Goal: Transaction & Acquisition: Obtain resource

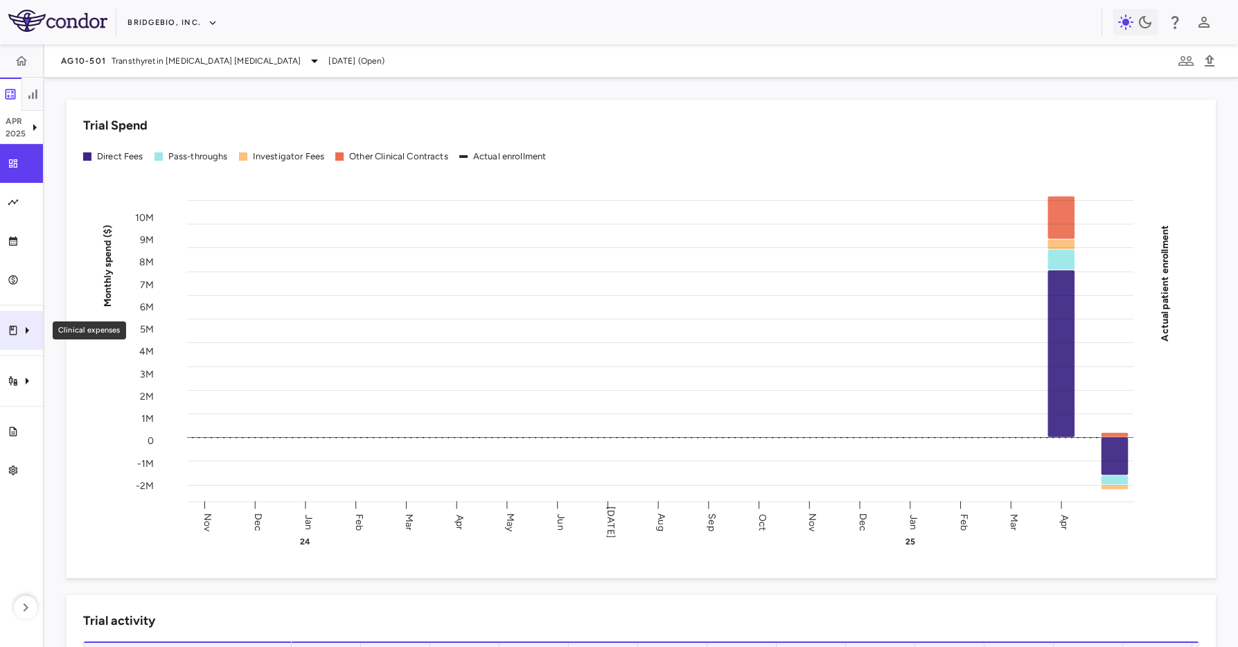
click at [26, 343] on div "Clinical expenses" at bounding box center [21, 330] width 43 height 39
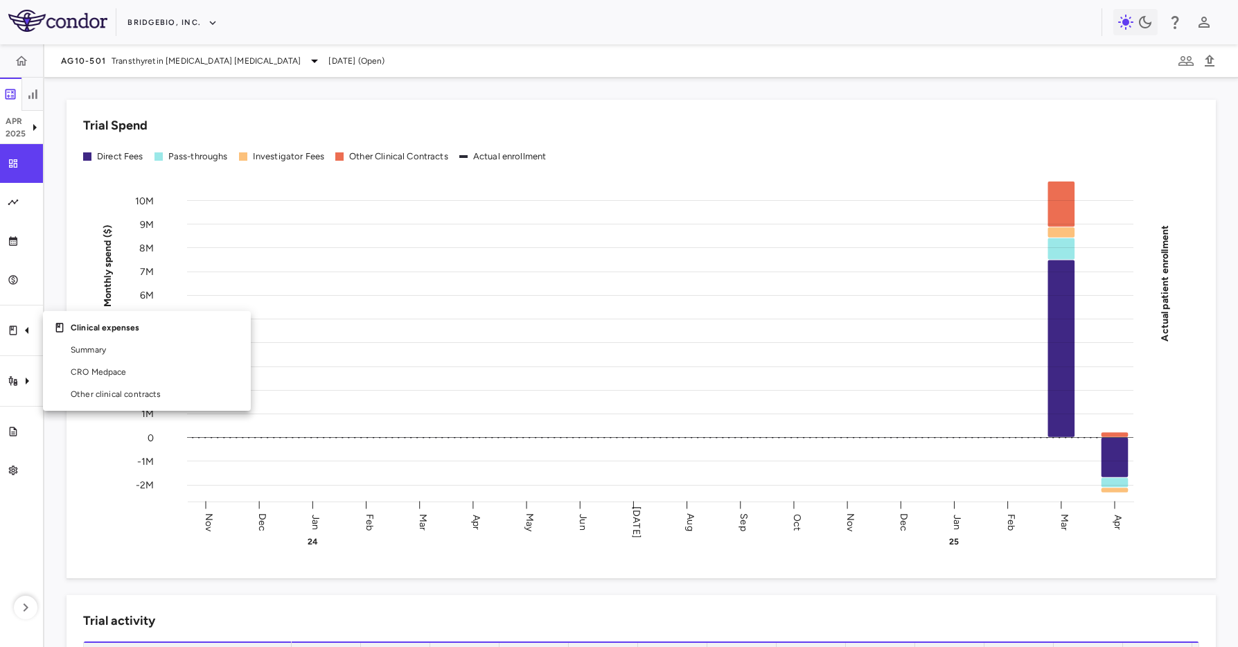
drag, startPoint x: 166, startPoint y: 138, endPoint x: 188, endPoint y: 67, distance: 73.9
click at [167, 135] on div at bounding box center [619, 323] width 1238 height 647
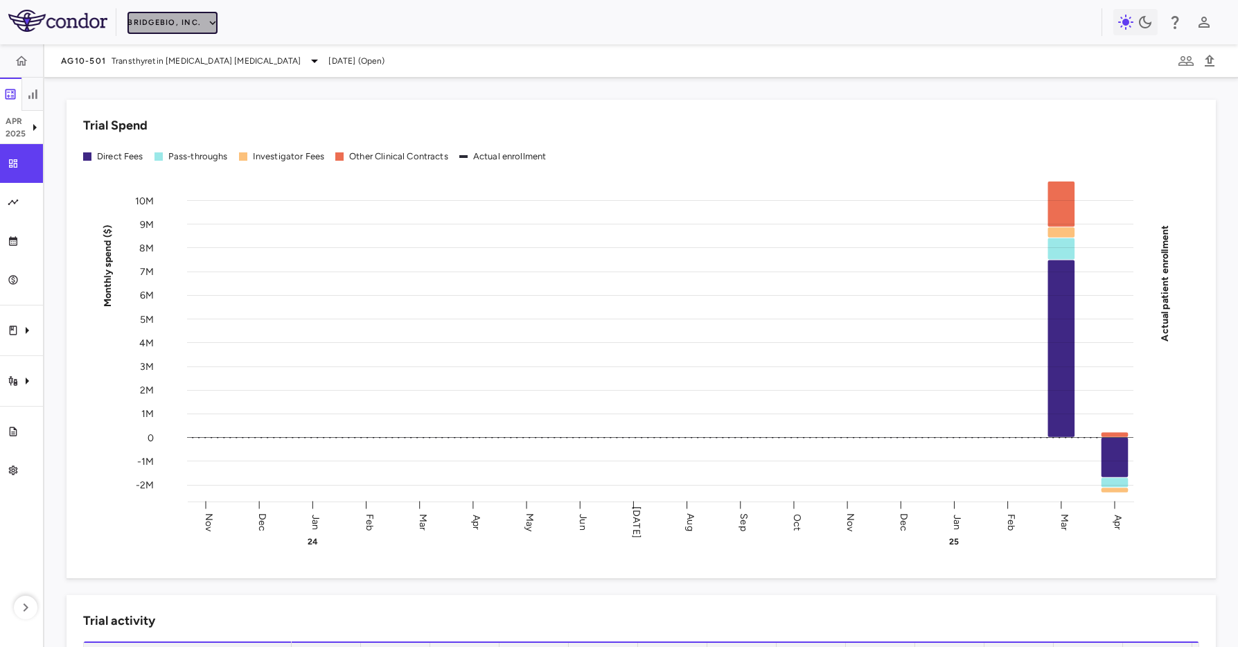
click at [171, 21] on button "BridgeBio, Inc." at bounding box center [173, 23] width 90 height 22
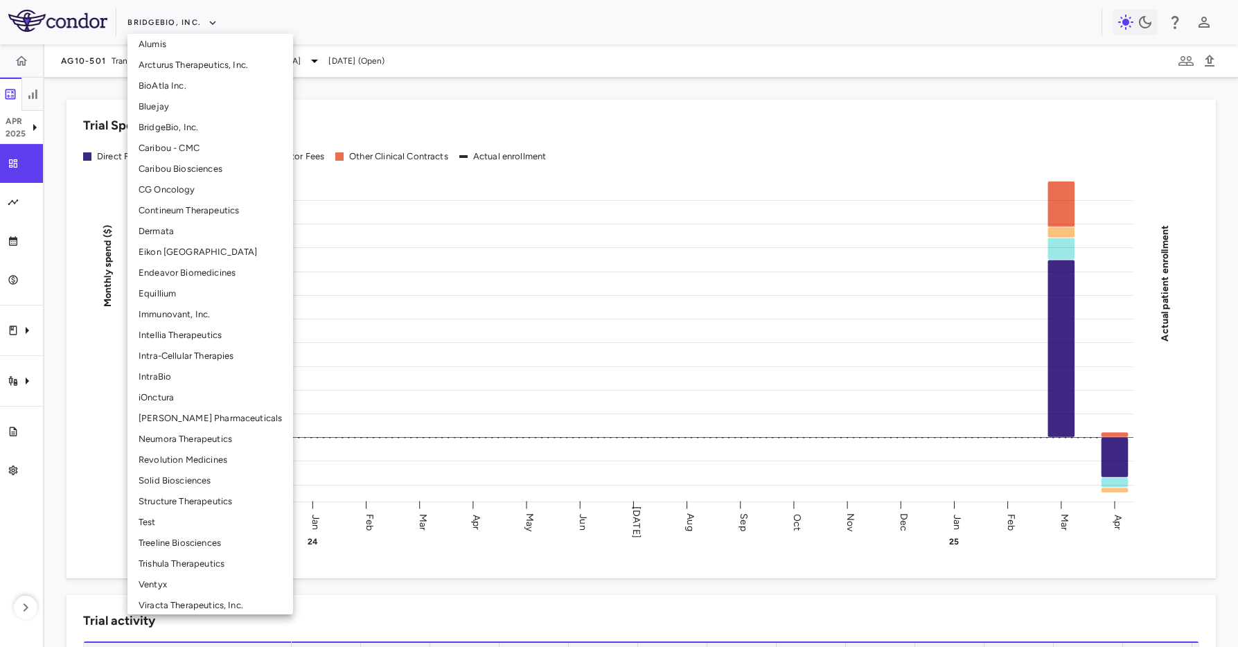
scroll to position [158, 0]
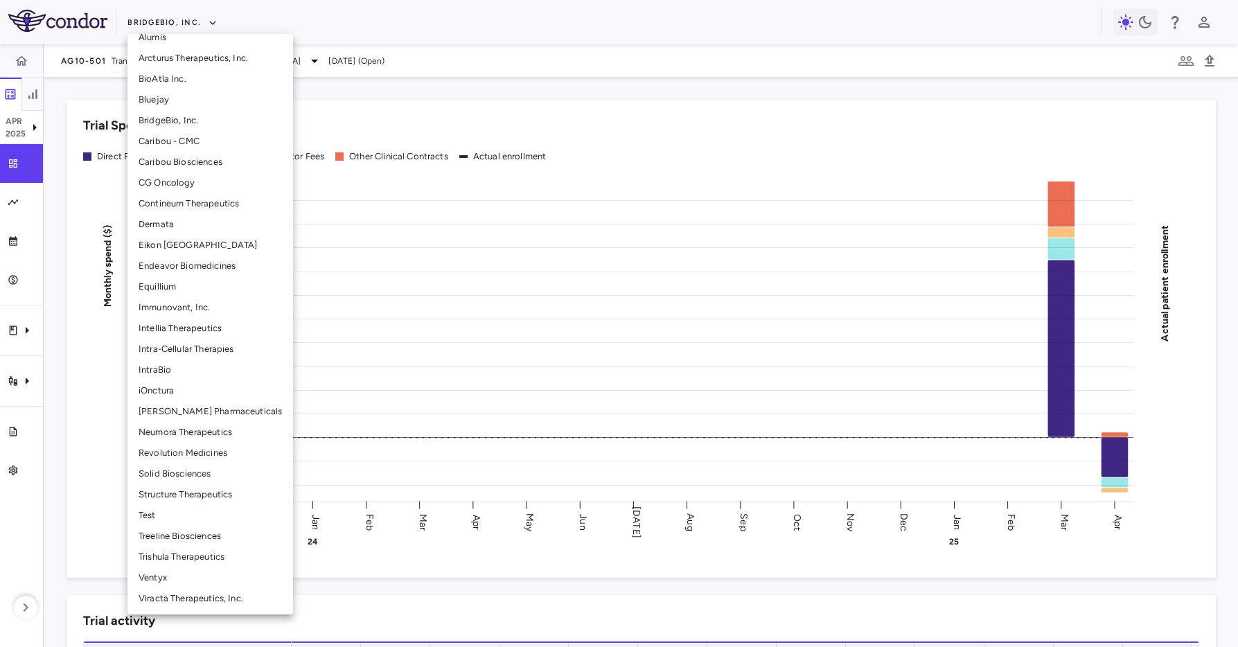
click at [204, 573] on li "Ventyx" at bounding box center [211, 578] width 166 height 21
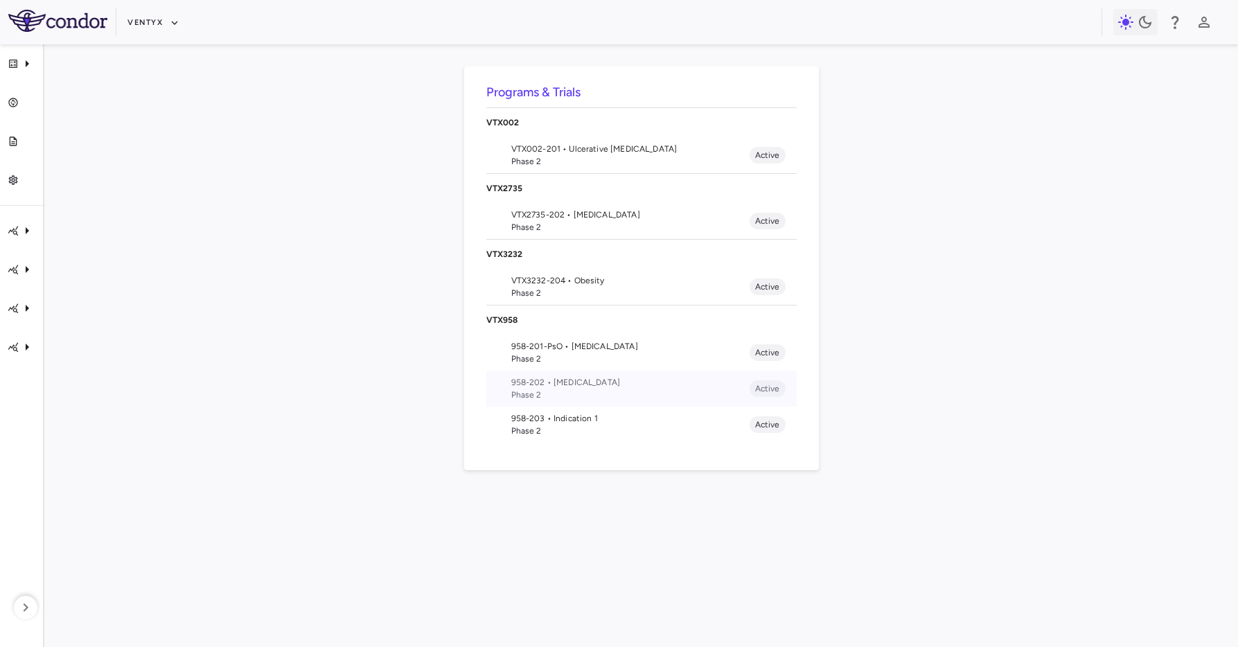
click at [605, 387] on span "958-202 • autoimmune" at bounding box center [630, 382] width 238 height 12
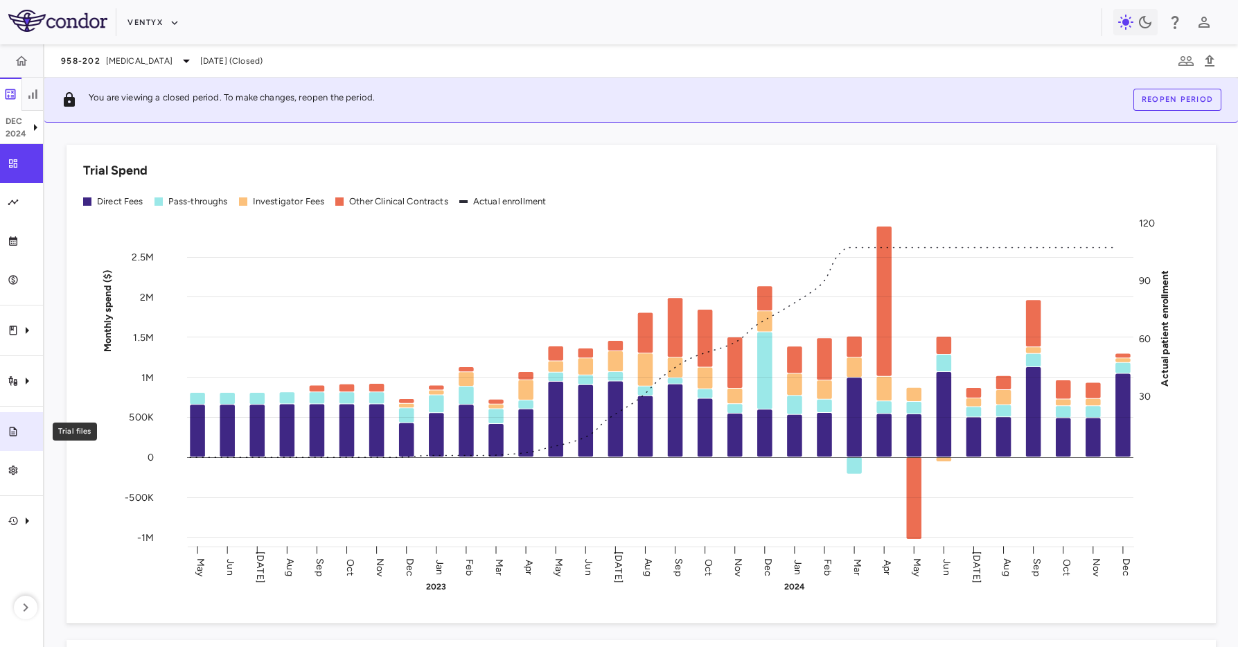
click at [21, 435] on div "Trial files" at bounding box center [27, 431] width 17 height 12
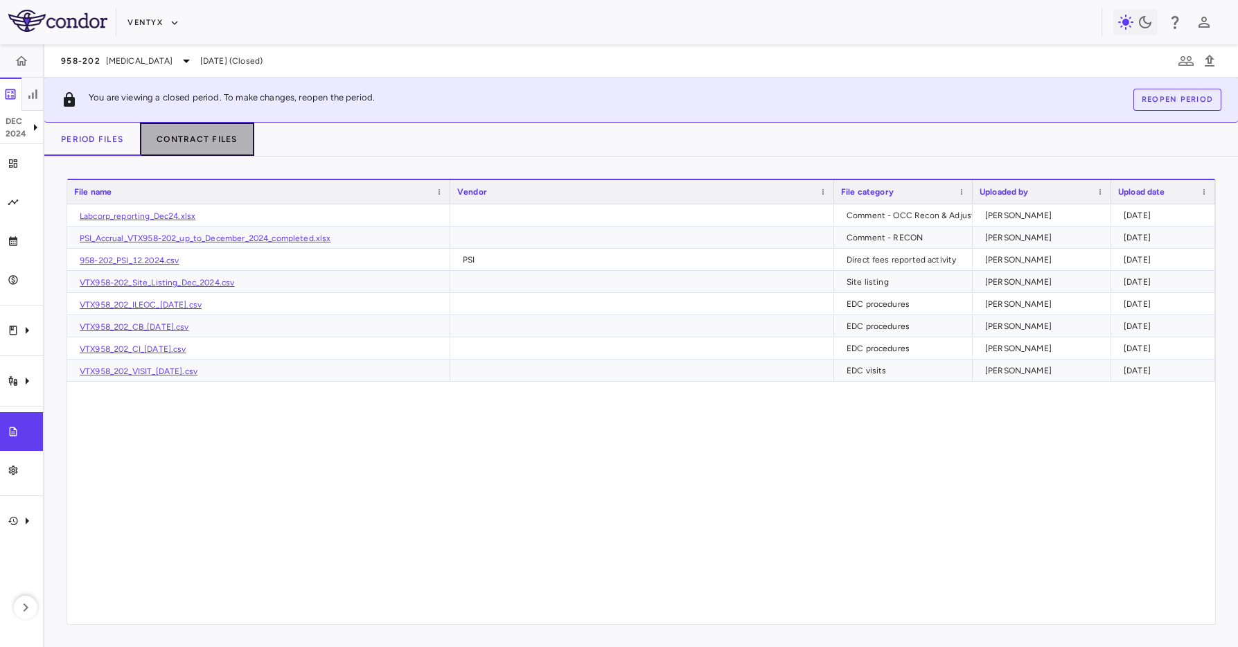
click at [184, 144] on button "Contract Files" at bounding box center [197, 139] width 114 height 33
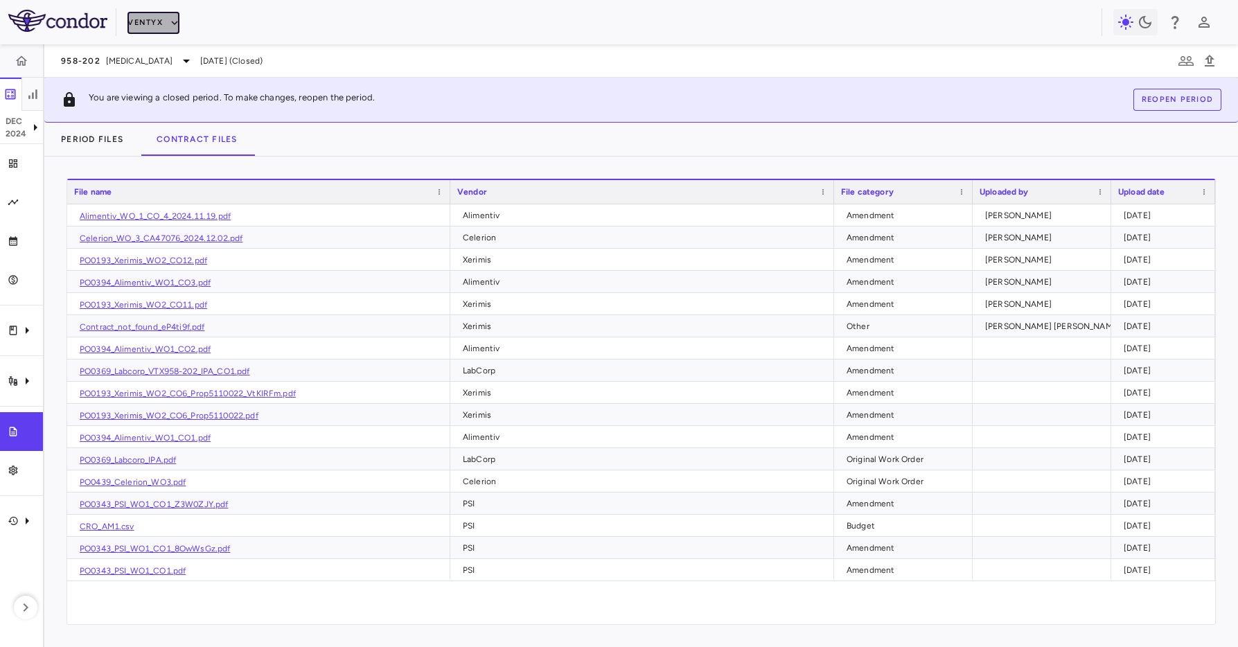
click at [140, 19] on button "Ventyx" at bounding box center [154, 23] width 52 height 22
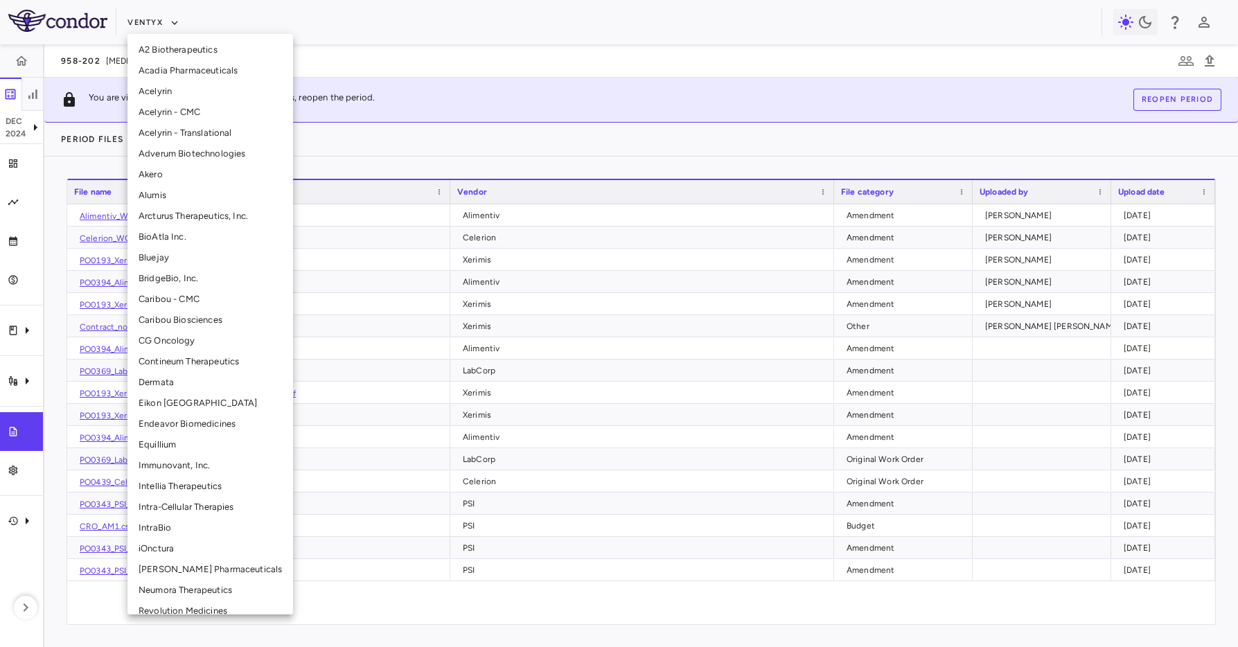
click at [519, 82] on div at bounding box center [619, 323] width 1238 height 647
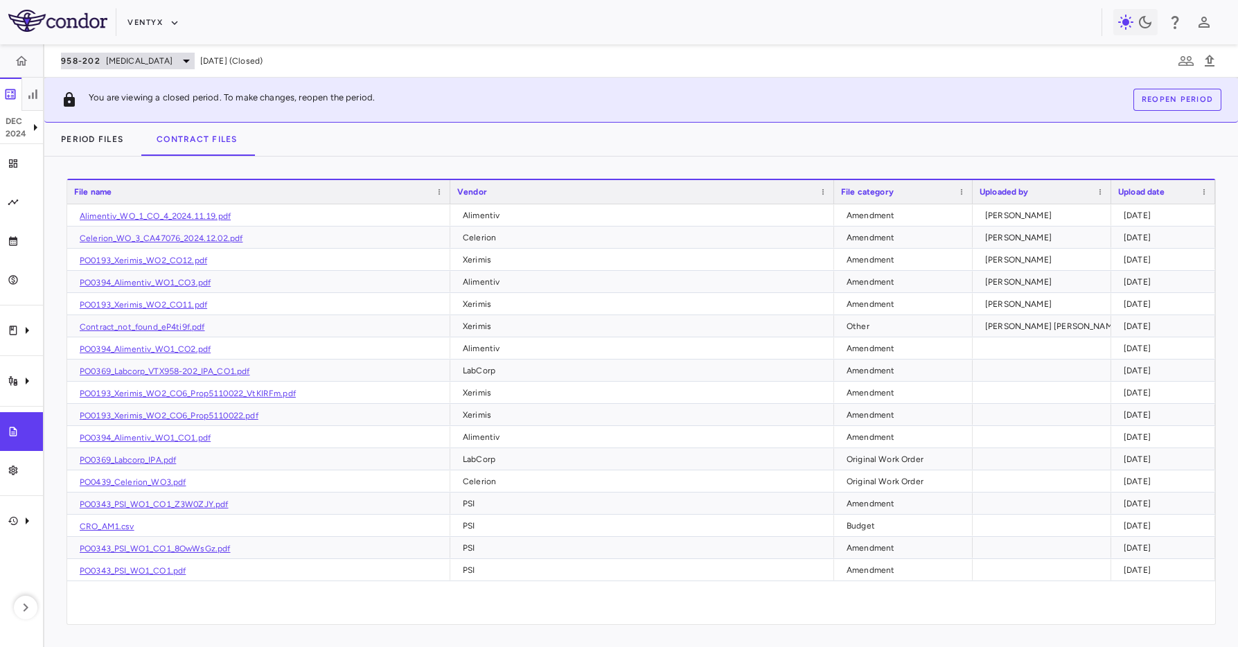
click at [132, 60] on span "autoimmune" at bounding box center [139, 61] width 67 height 12
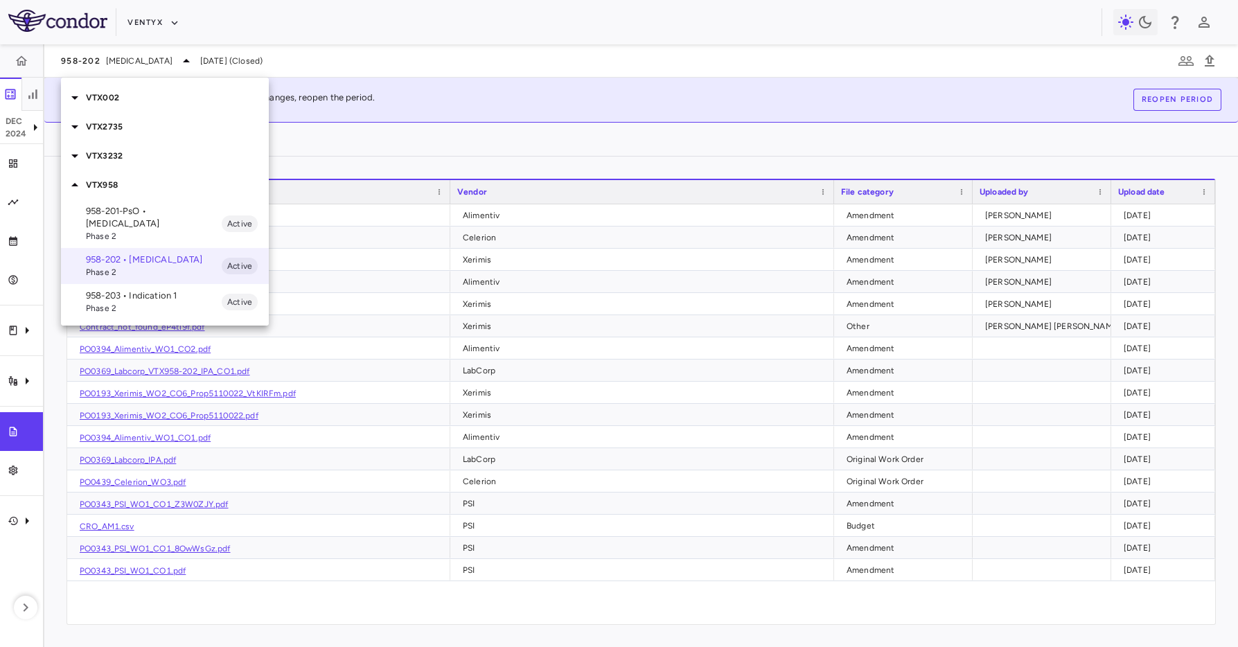
click at [125, 230] on span "Phase 2" at bounding box center [154, 236] width 136 height 12
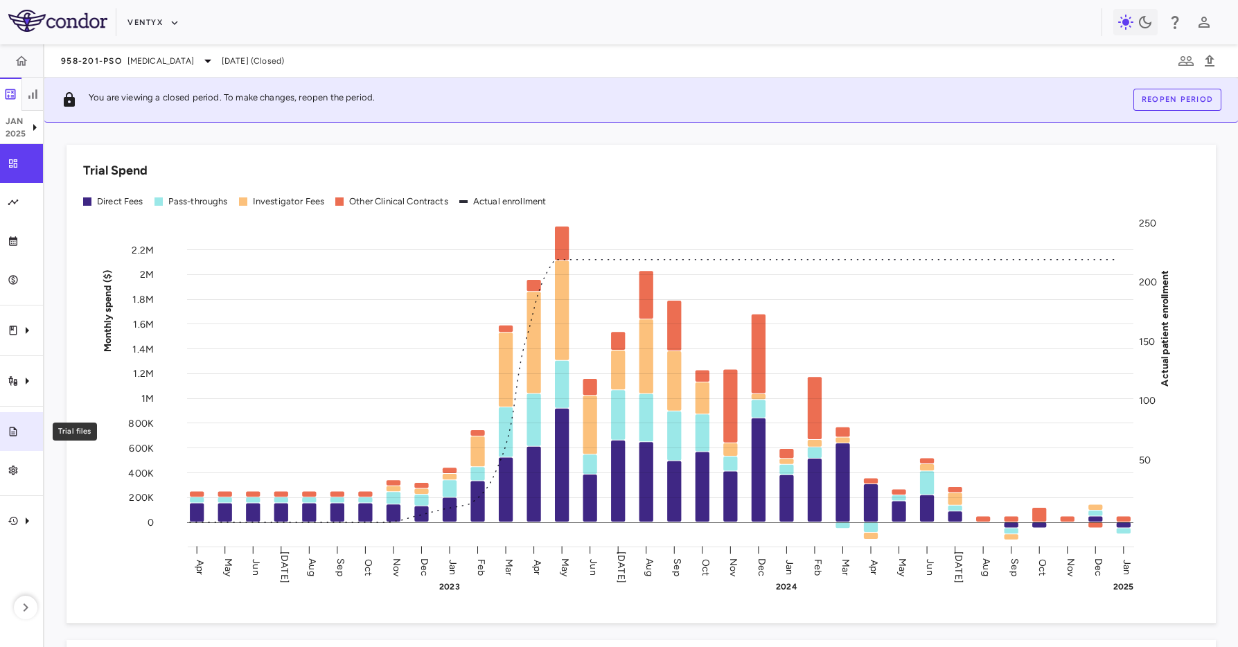
click at [17, 441] on link "Trial files" at bounding box center [21, 431] width 43 height 39
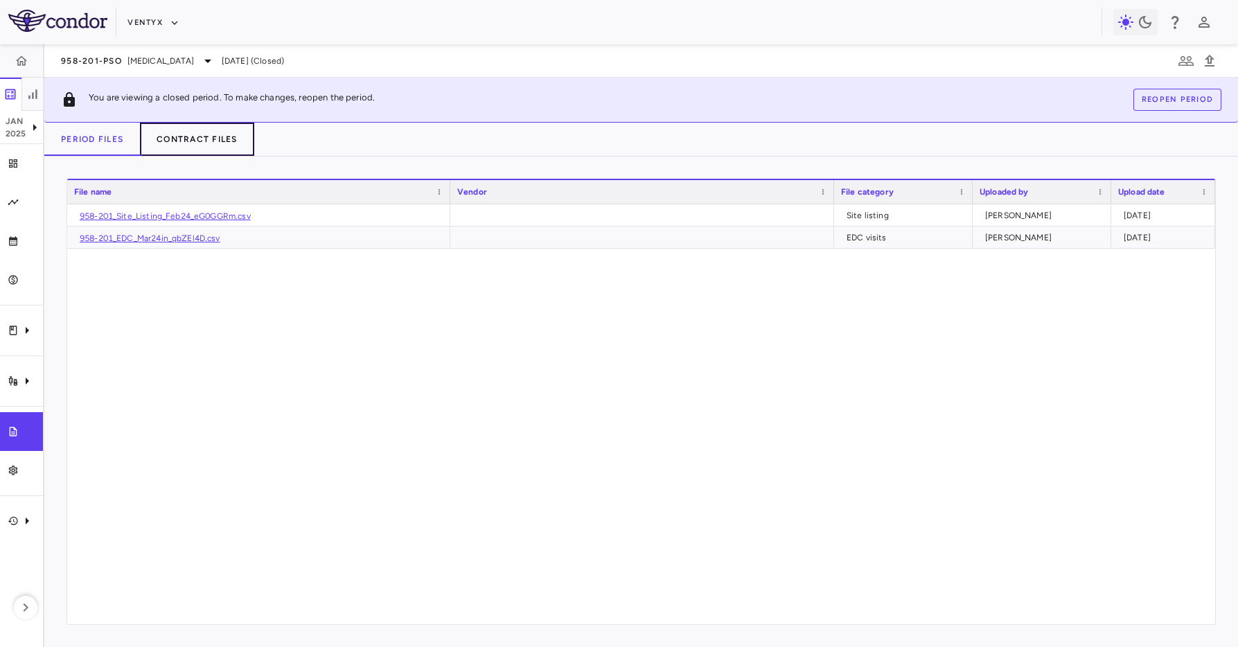
click at [220, 149] on button "Contract Files" at bounding box center [197, 139] width 114 height 33
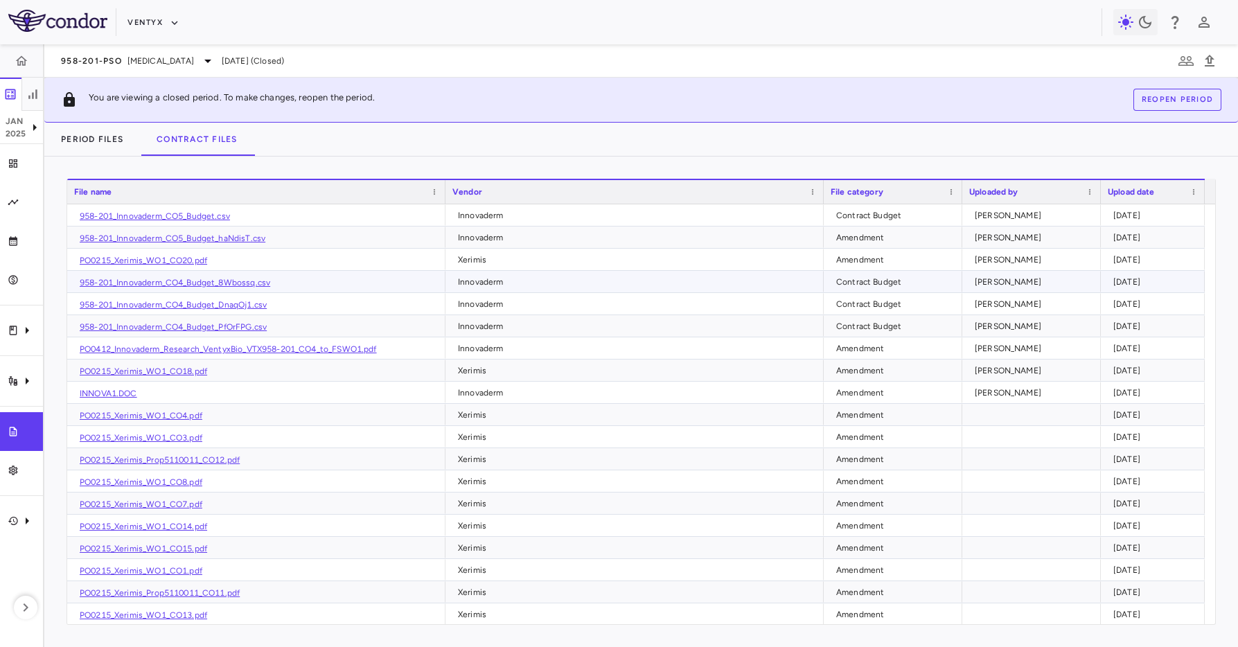
click at [220, 283] on link "958-201_Innovaderm_CO4_Budget_8Wbossq.csv" at bounding box center [175, 283] width 191 height 10
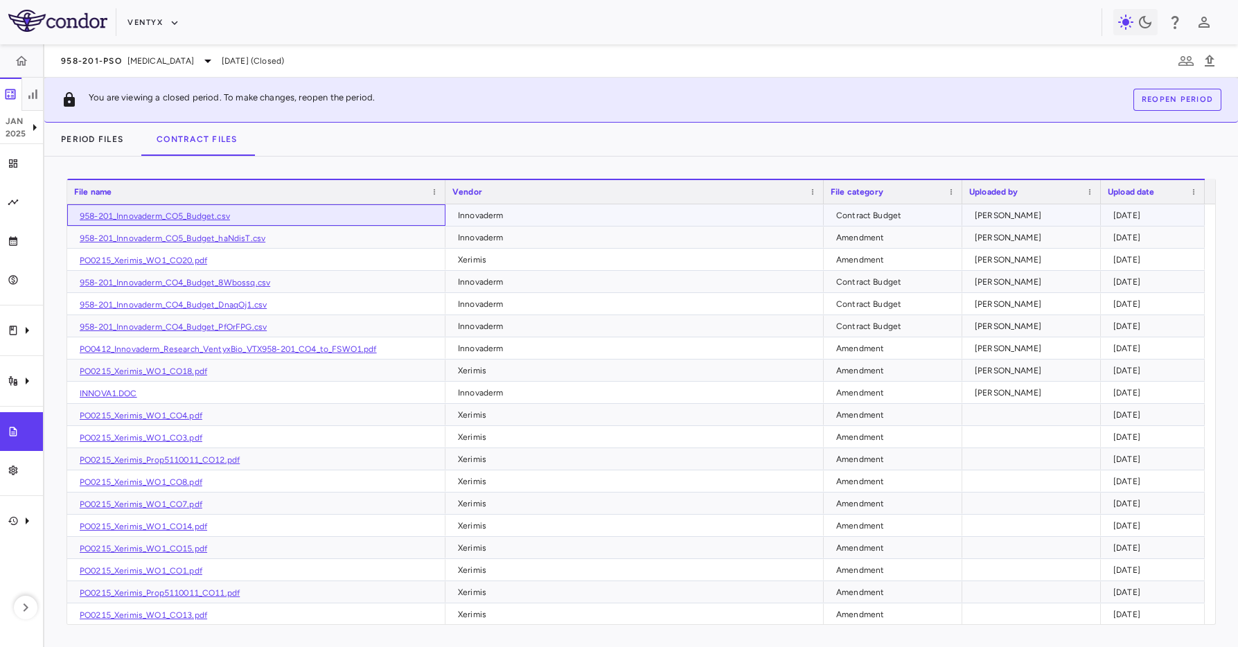
click at [206, 217] on link "958-201_Innovaderm_CO5_Budget.csv" at bounding box center [155, 216] width 150 height 10
